Goal: Transaction & Acquisition: Download file/media

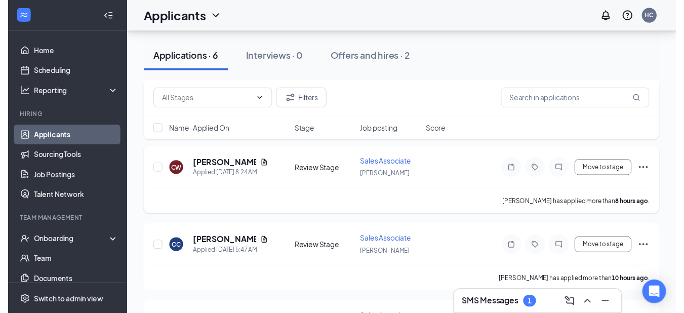
scroll to position [152, 0]
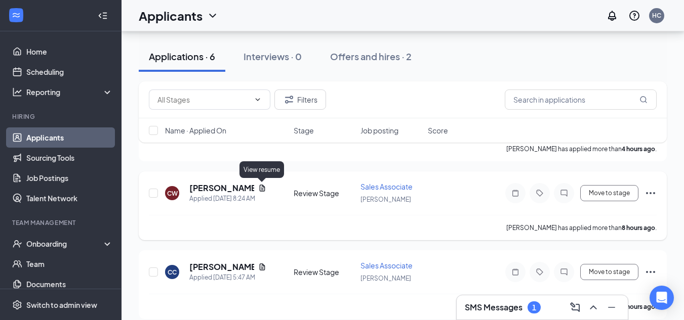
click at [260, 191] on icon "Document" at bounding box center [262, 188] width 8 height 8
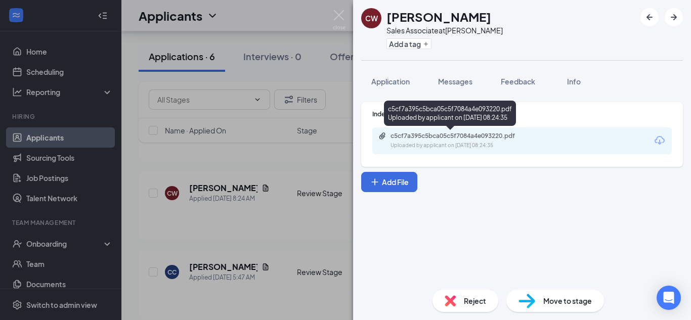
click at [451, 137] on div "c5cf7a395c5bca05c5f7084a4e093220.pdf" at bounding box center [462, 136] width 142 height 8
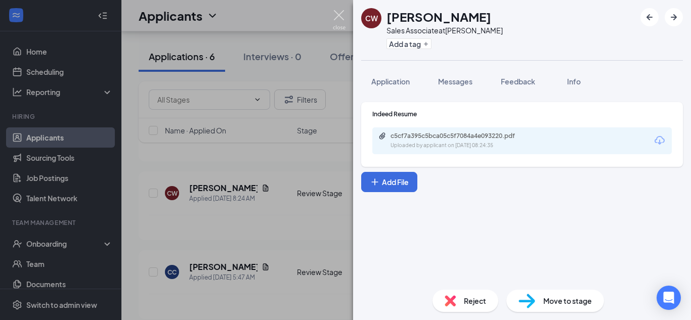
click at [337, 14] on img at bounding box center [339, 20] width 13 height 20
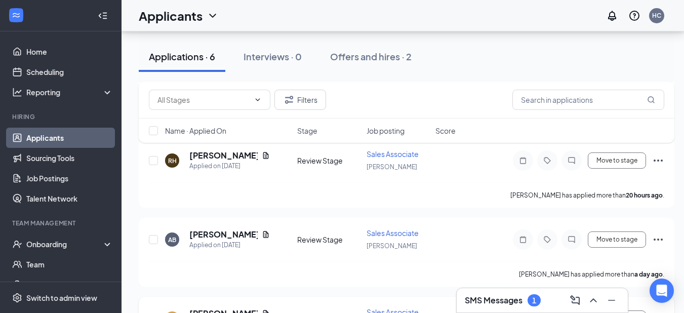
scroll to position [306, 0]
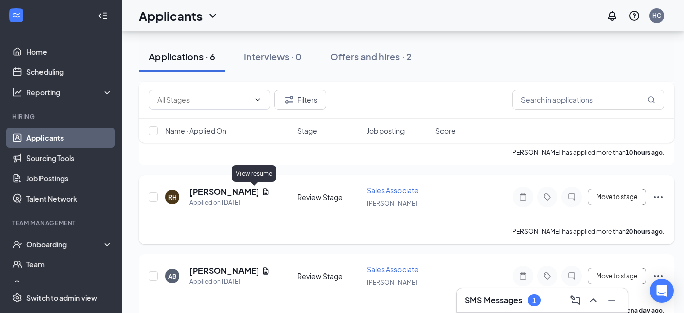
click at [262, 193] on icon "Document" at bounding box center [266, 192] width 8 height 8
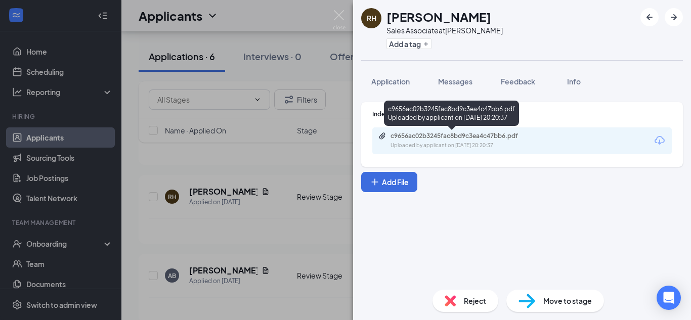
click at [478, 137] on div "c9656ac02b3245fac8bd9c3ea4c47bb6.pdf" at bounding box center [462, 136] width 142 height 8
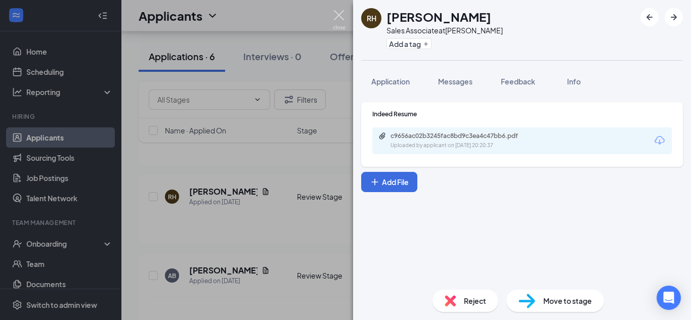
click at [336, 17] on img at bounding box center [339, 20] width 13 height 20
